Goal: Task Accomplishment & Management: Use online tool/utility

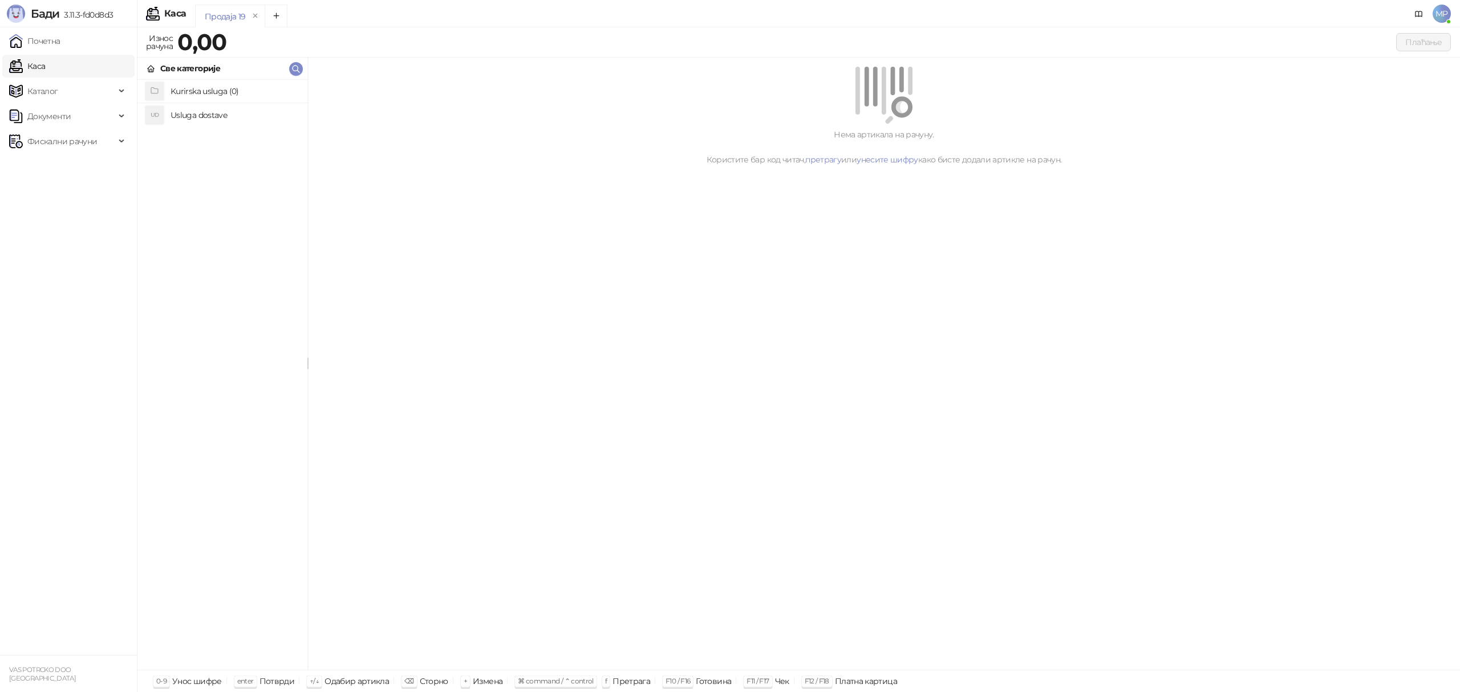
click at [209, 113] on h4 "Usluga dostave" at bounding box center [235, 115] width 128 height 18
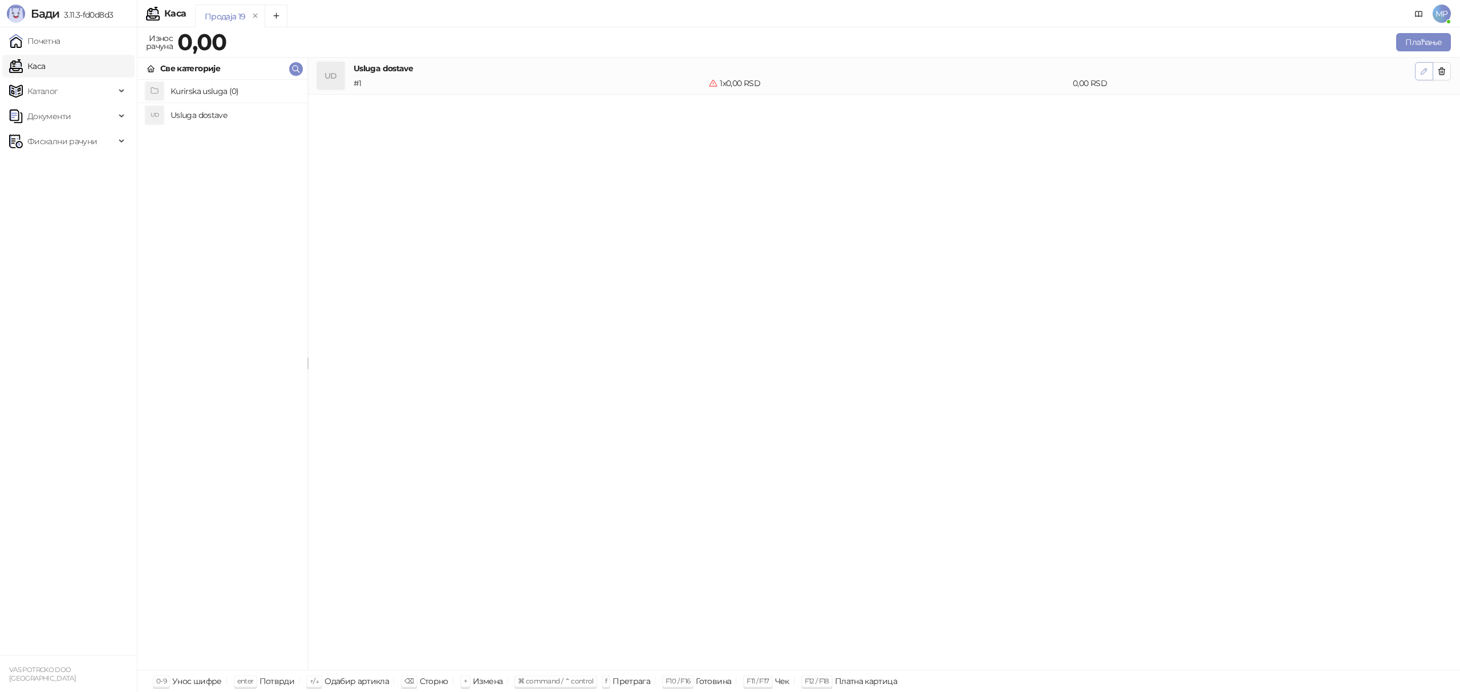
click at [1420, 74] on icon "button" at bounding box center [1424, 71] width 9 height 9
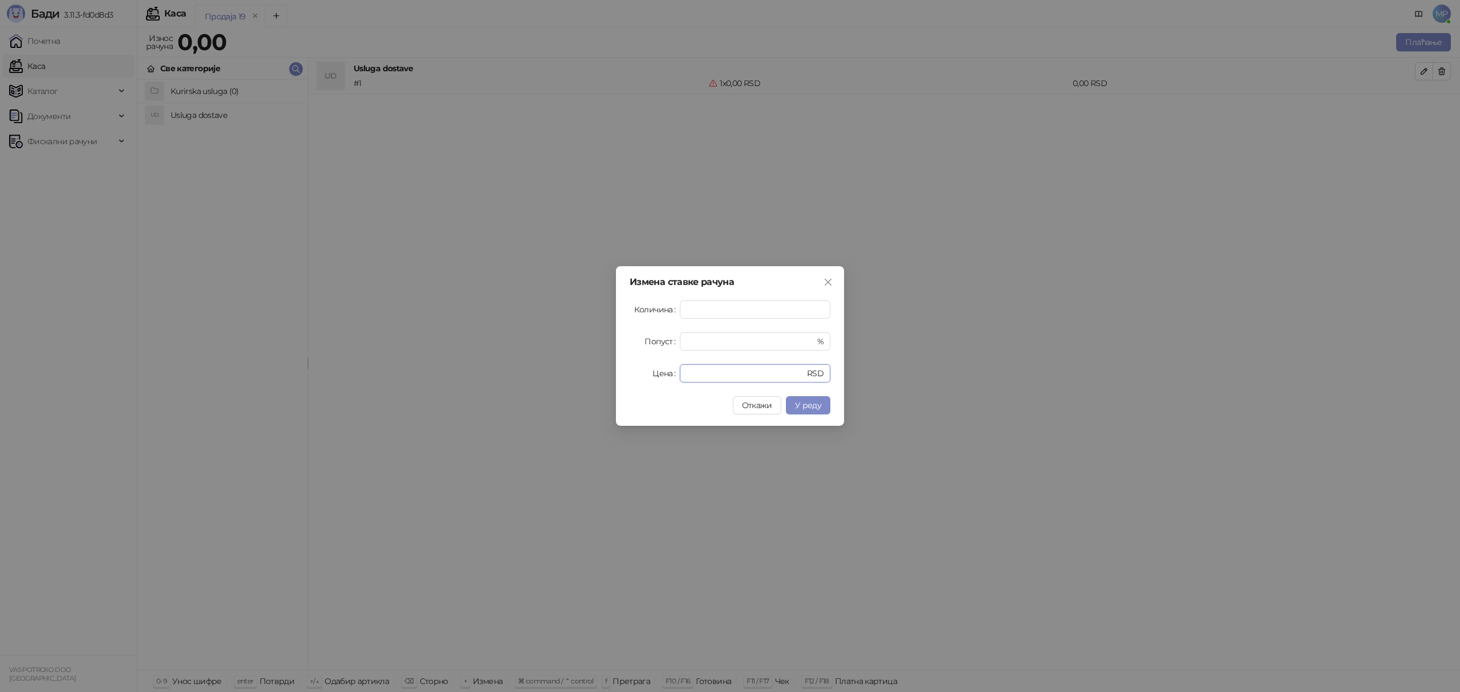
drag, startPoint x: 689, startPoint y: 370, endPoint x: 664, endPoint y: 374, distance: 25.5
click at [664, 374] on div "Цена * RSD" at bounding box center [730, 373] width 201 height 18
drag, startPoint x: 696, startPoint y: 372, endPoint x: 640, endPoint y: 370, distance: 56.0
click at [636, 373] on div "Цена * RSD" at bounding box center [730, 373] width 201 height 18
type input "****"
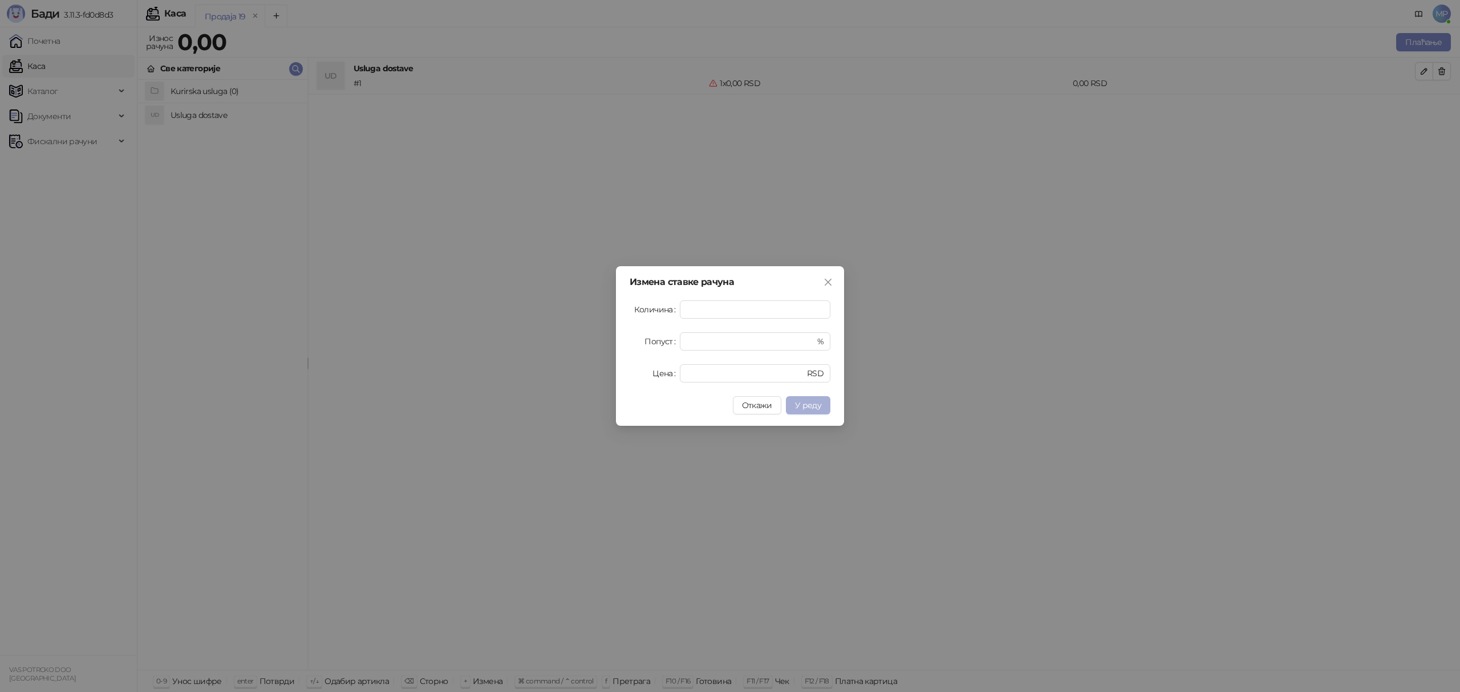
click at [808, 407] on span "У реду" at bounding box center [808, 405] width 26 height 10
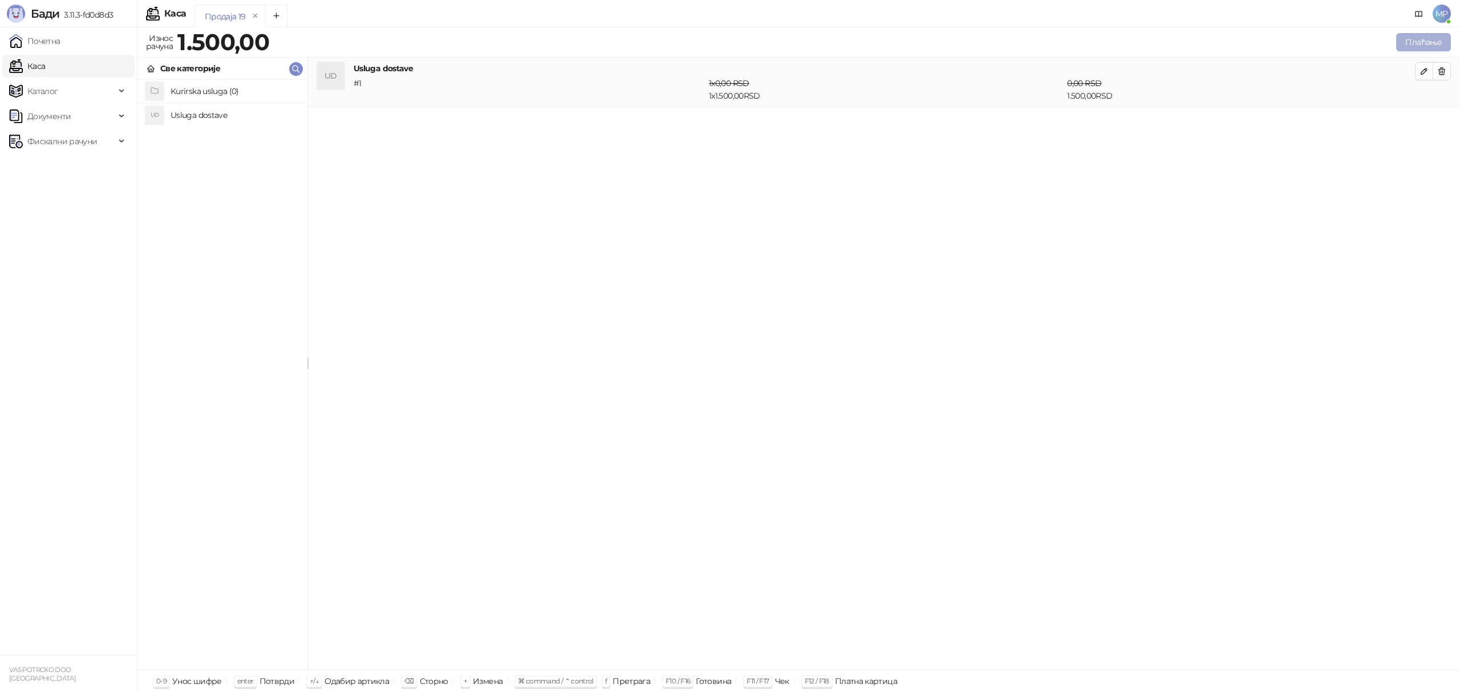
click at [1419, 41] on button "Плаћање" at bounding box center [1423, 42] width 55 height 18
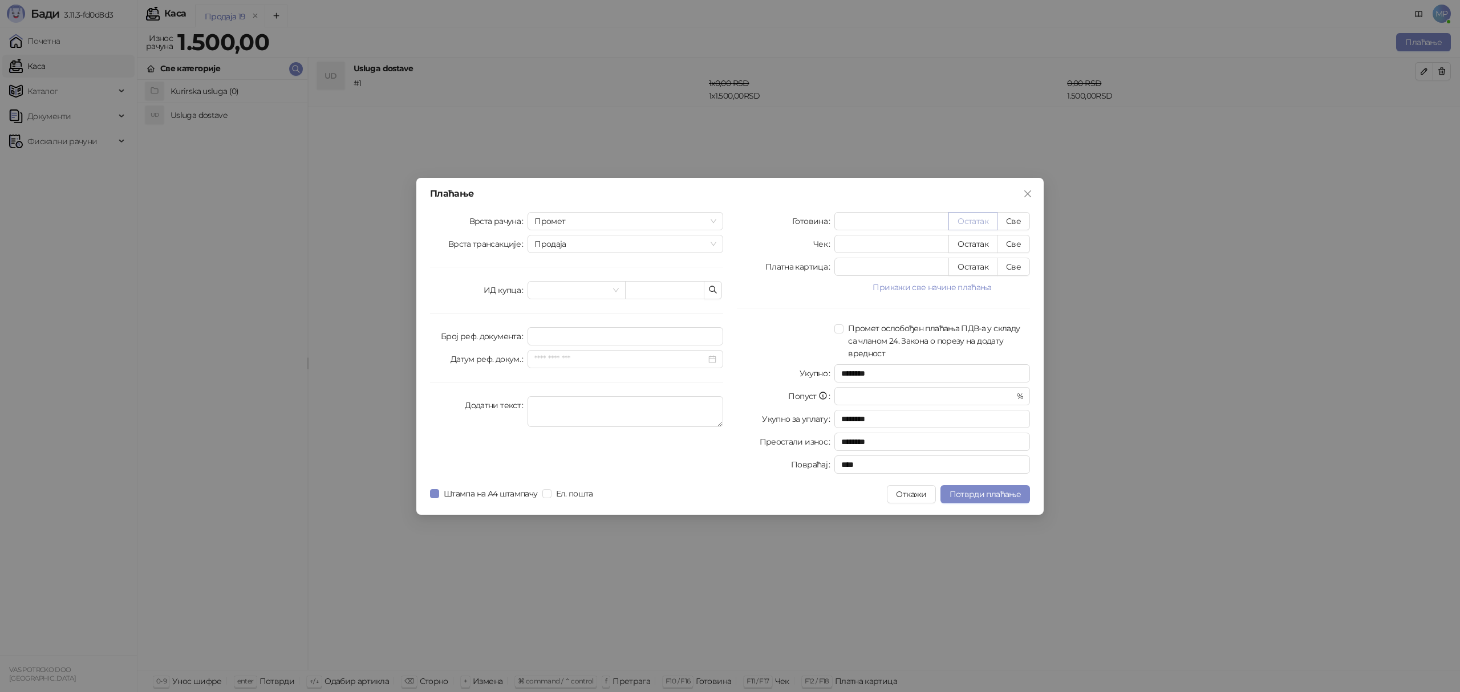
click at [966, 217] on button "Остатак" at bounding box center [972, 221] width 49 height 18
type input "****"
click at [634, 287] on input "text" at bounding box center [664, 290] width 79 height 18
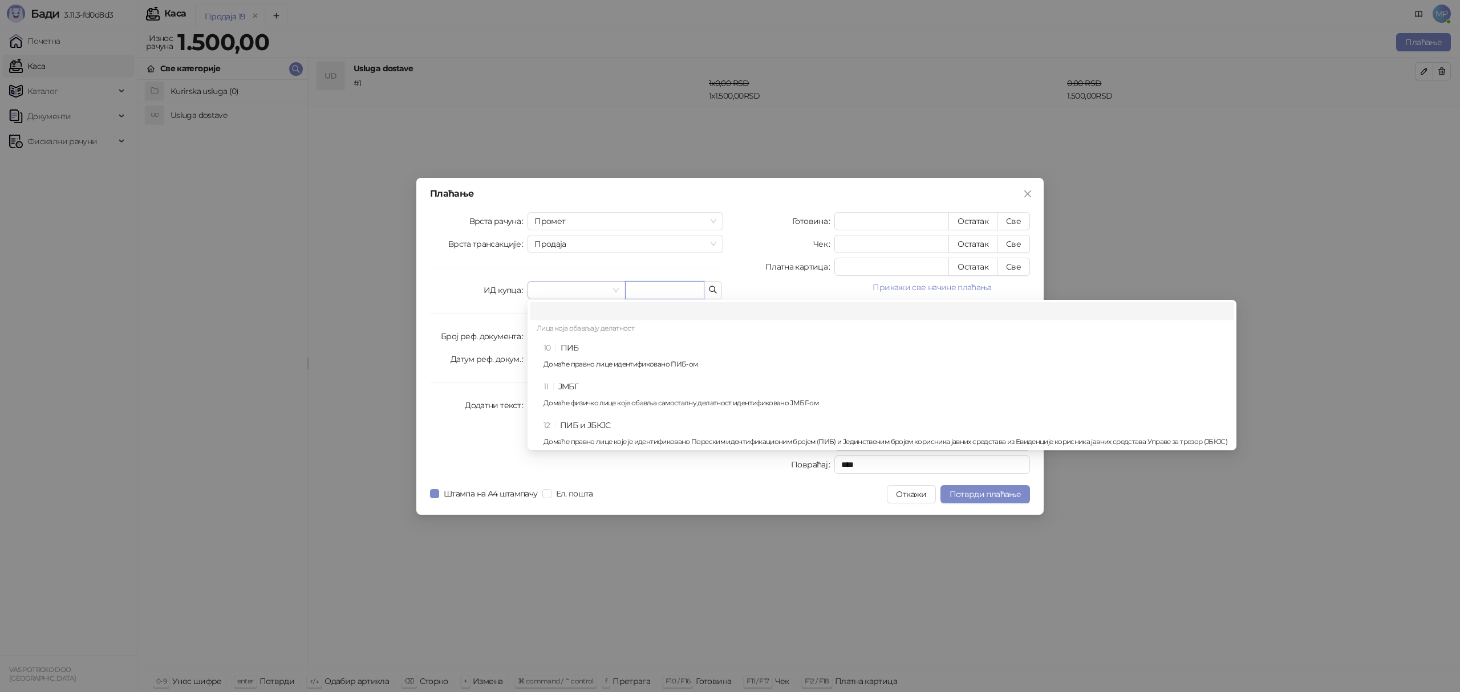
click at [611, 288] on span at bounding box center [576, 290] width 84 height 17
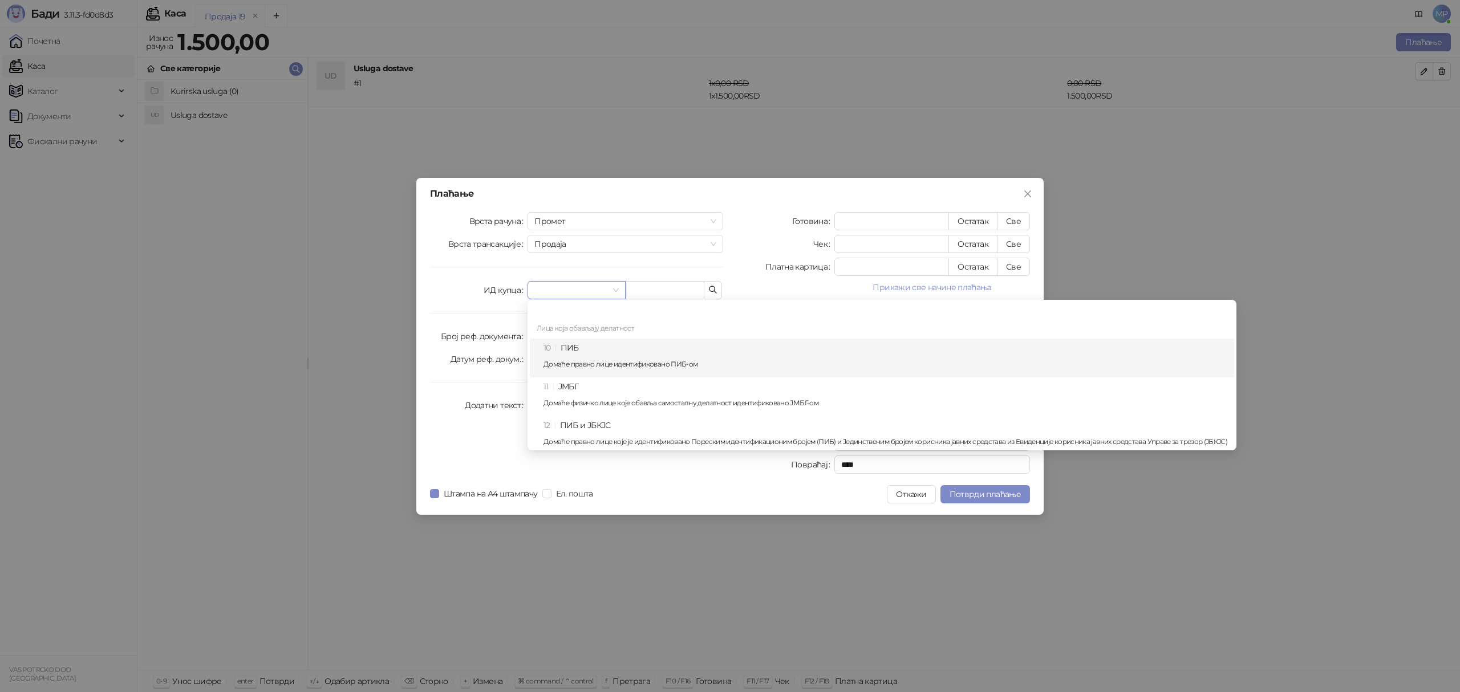
click at [576, 351] on div "10 ПИБ Домаће правно лице идентификовано ПИБ-ом" at bounding box center [886, 358] width 684 height 33
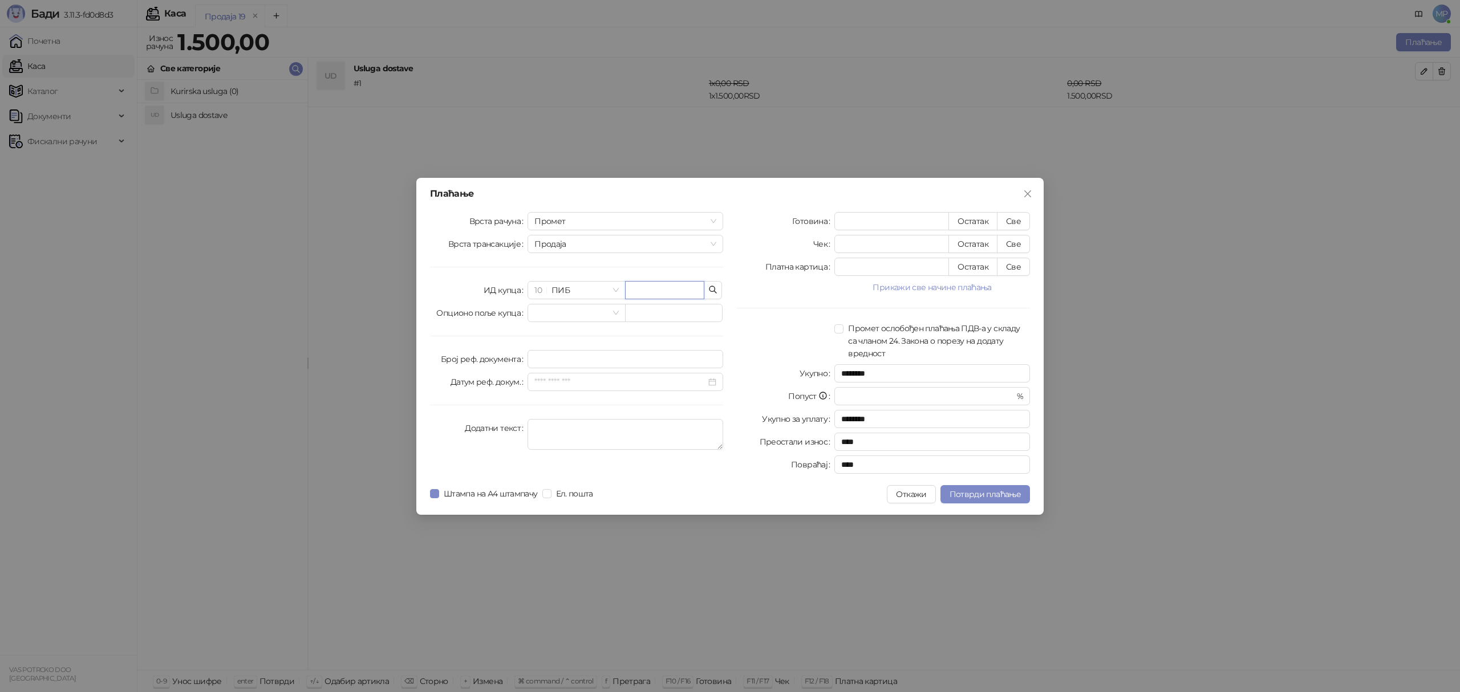
click at [668, 282] on input "text" at bounding box center [664, 290] width 79 height 18
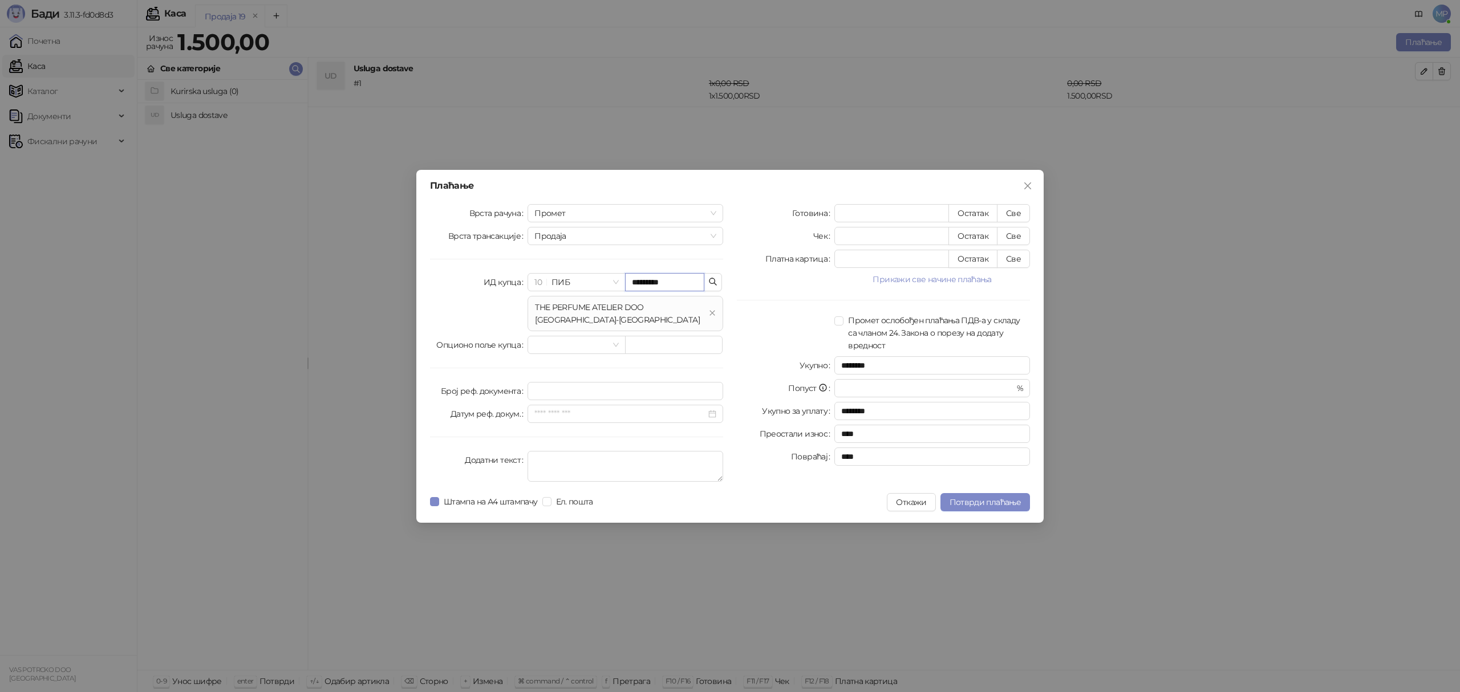
type input "*********"
click at [619, 306] on div "THE PERFUME ATELIER DOO [GEOGRAPHIC_DATA]-[GEOGRAPHIC_DATA]" at bounding box center [619, 313] width 169 height 25
click at [968, 504] on span "Потврди плаћање" at bounding box center [985, 502] width 71 height 10
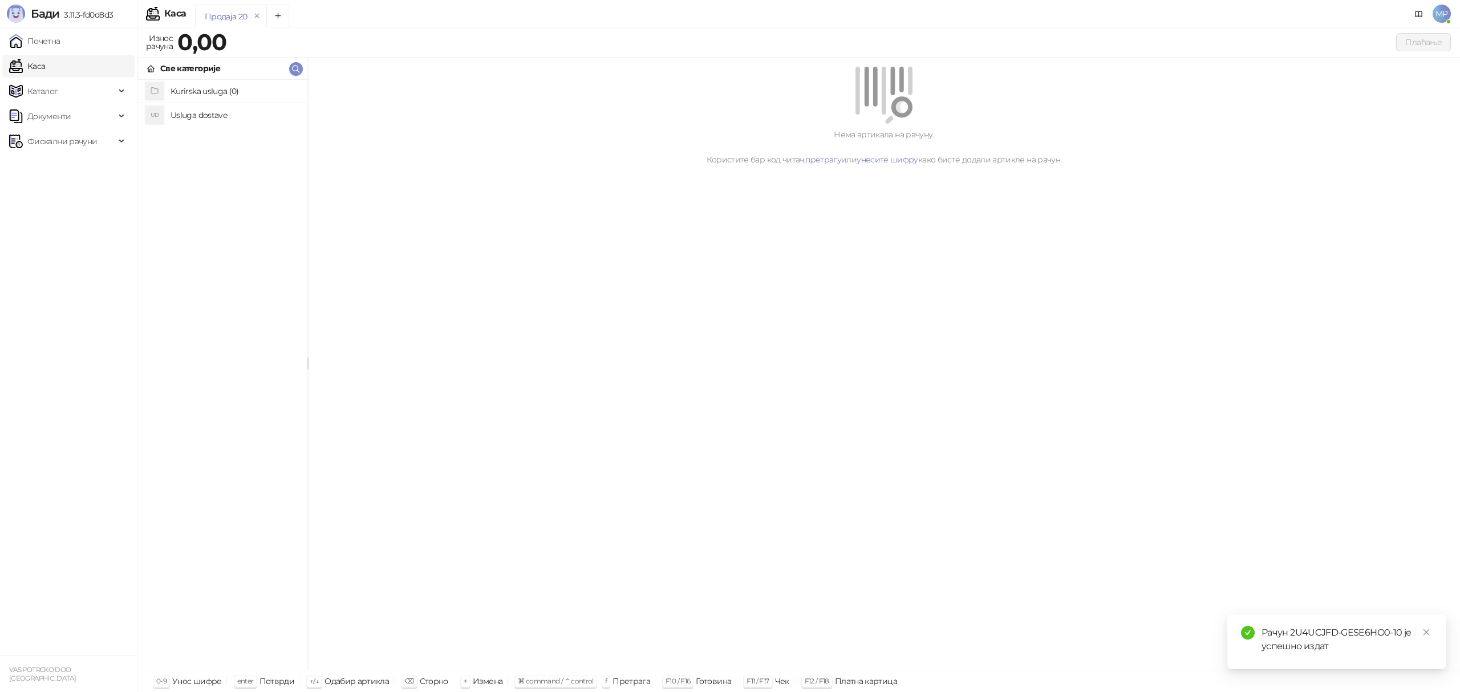
click at [1290, 641] on div "Рачун 2U4UCJFD-GESE6HO0-10 је успешно издат" at bounding box center [1347, 639] width 171 height 27
click at [1362, 633] on div "Рачун 2U4UCJFD-GESE6HO0-10 је успешно издат" at bounding box center [1347, 639] width 171 height 27
click at [1361, 632] on div "Рачун 2U4UCJFD-GESE6HO0-10 је успешно издат" at bounding box center [1347, 639] width 171 height 27
click at [53, 137] on span "Фискални рачуни" at bounding box center [62, 141] width 70 height 23
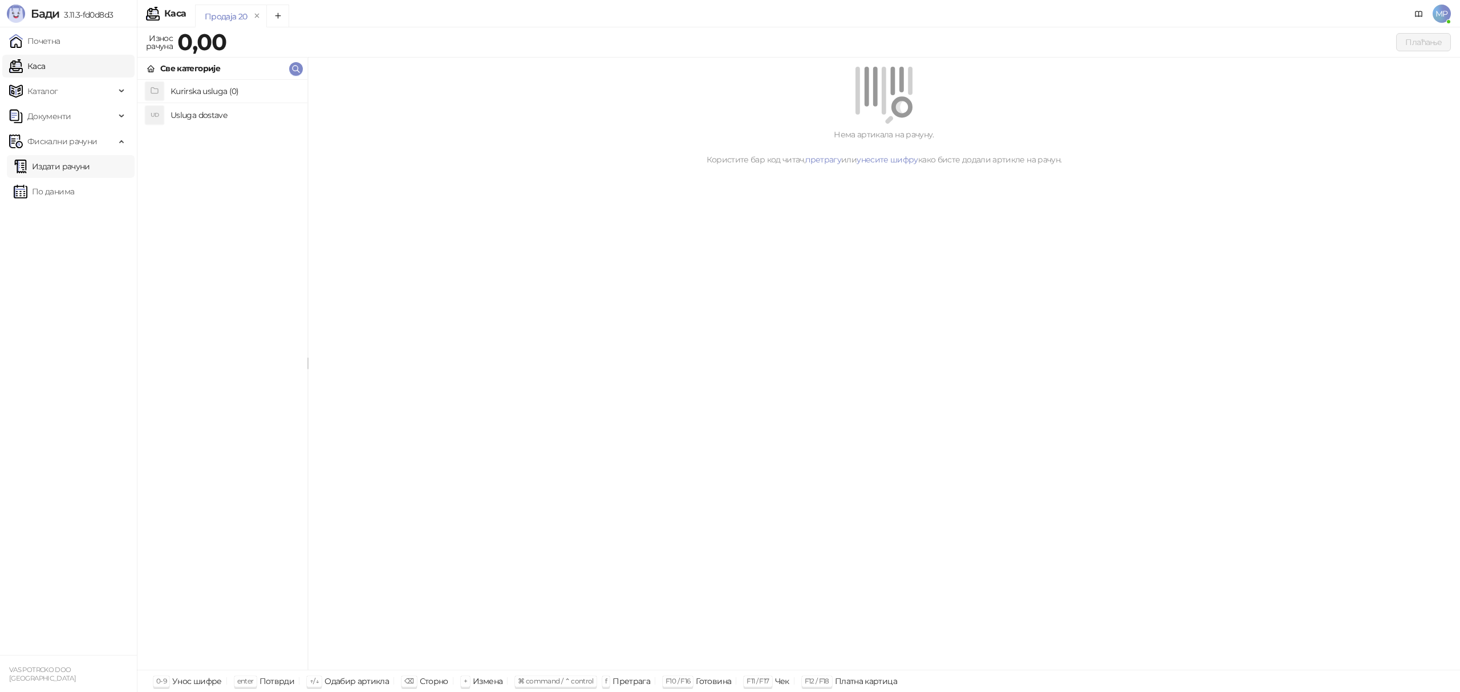
click at [76, 165] on link "Издати рачуни" at bounding box center [52, 166] width 76 height 23
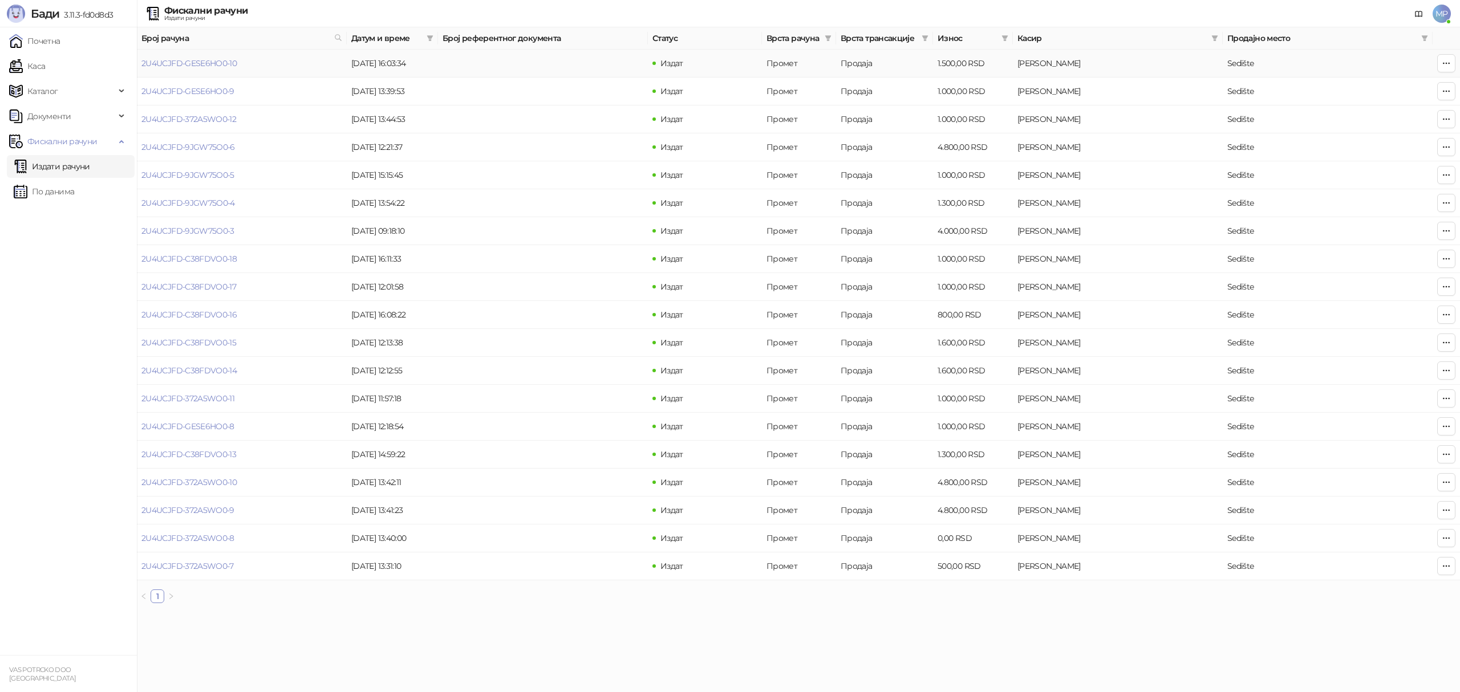
click at [482, 59] on td at bounding box center [543, 64] width 210 height 28
click at [1443, 59] on icon "button" at bounding box center [1446, 63] width 9 height 9
click at [1338, 179] on span "Преузми у ПДФ формату" at bounding box center [1376, 182] width 139 height 13
